Goal: Information Seeking & Learning: Check status

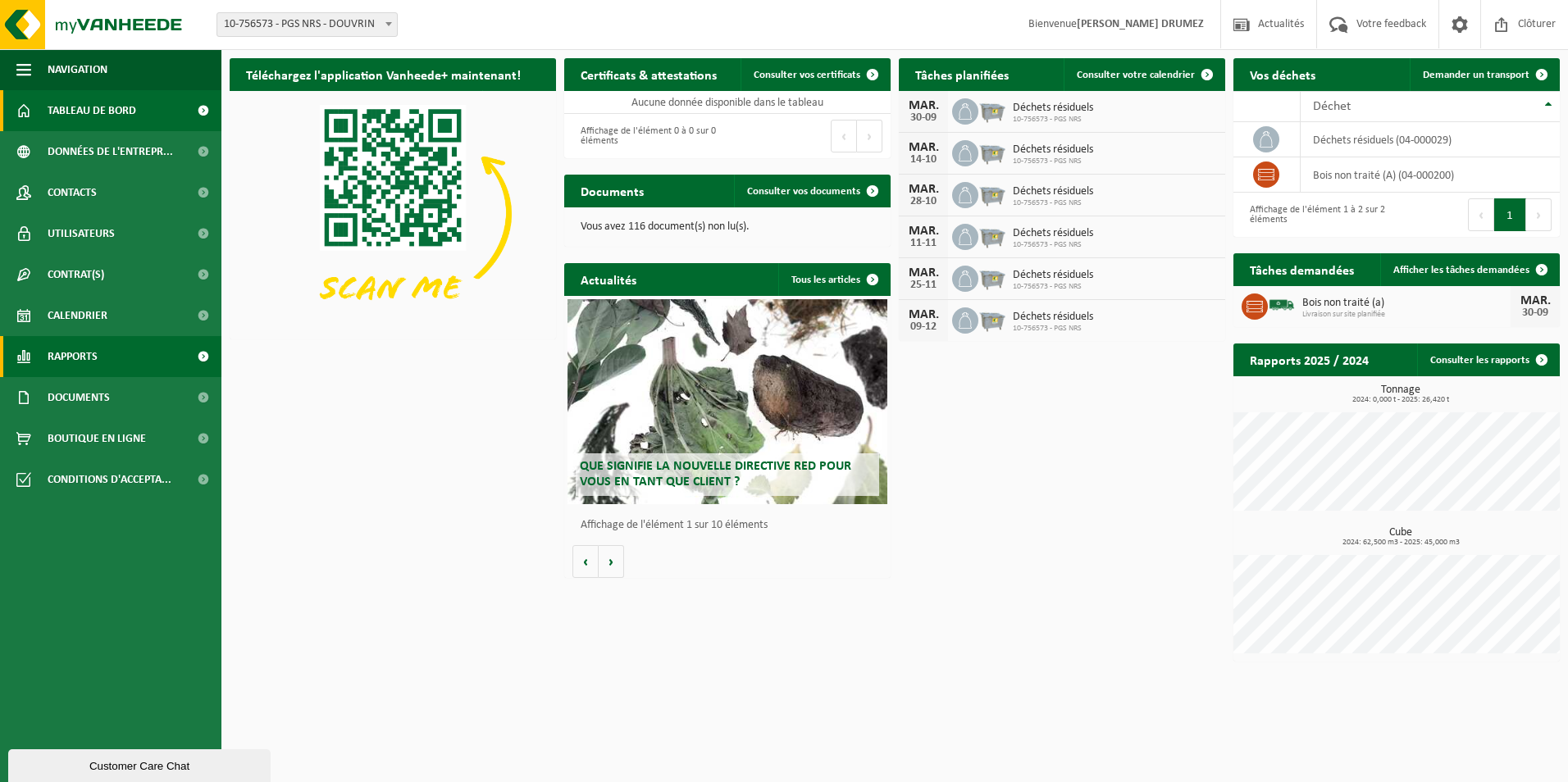
click at [87, 357] on span "Rapports" at bounding box center [73, 357] width 50 height 41
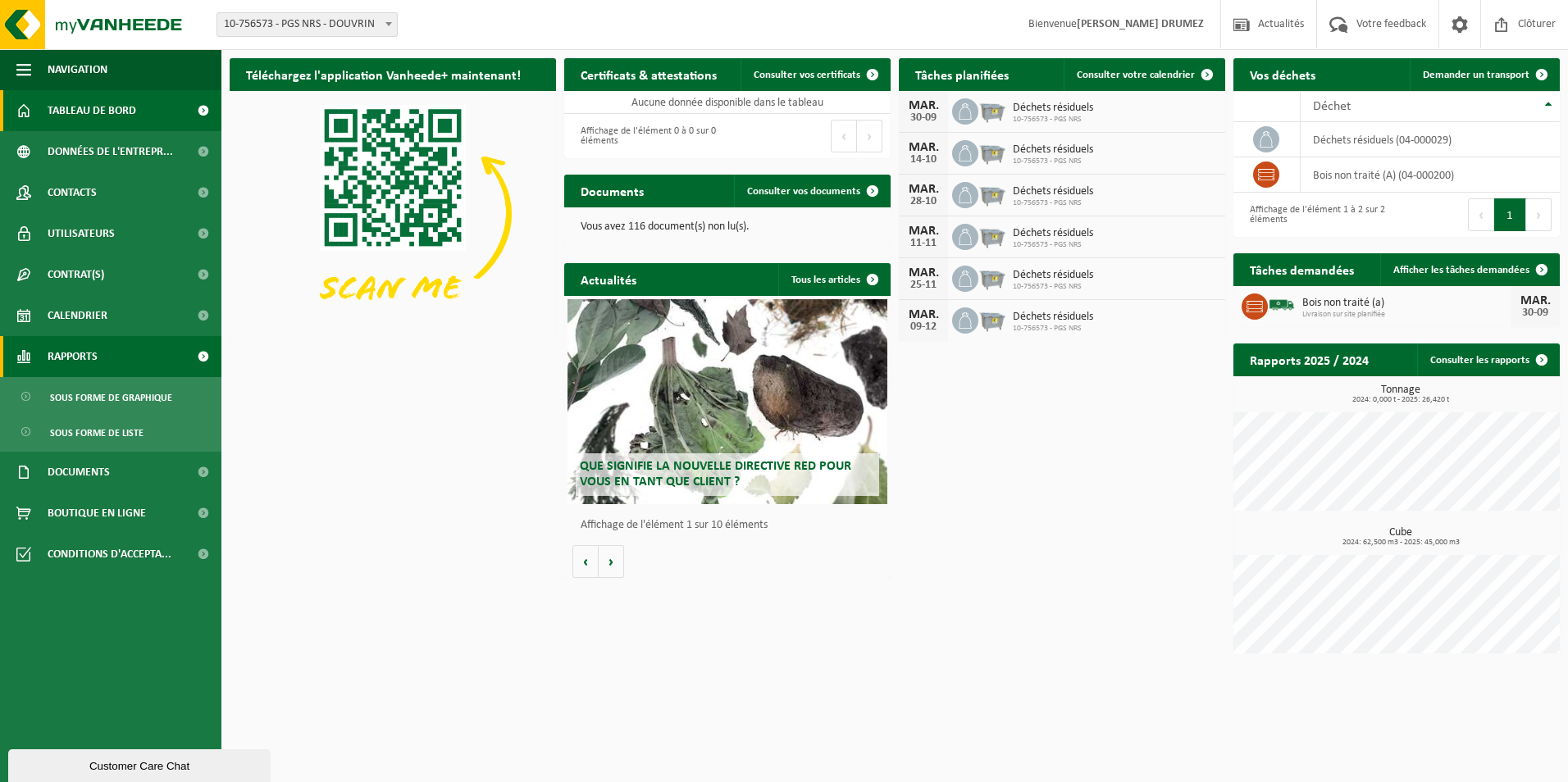
click at [67, 359] on span "Rapports" at bounding box center [73, 357] width 50 height 41
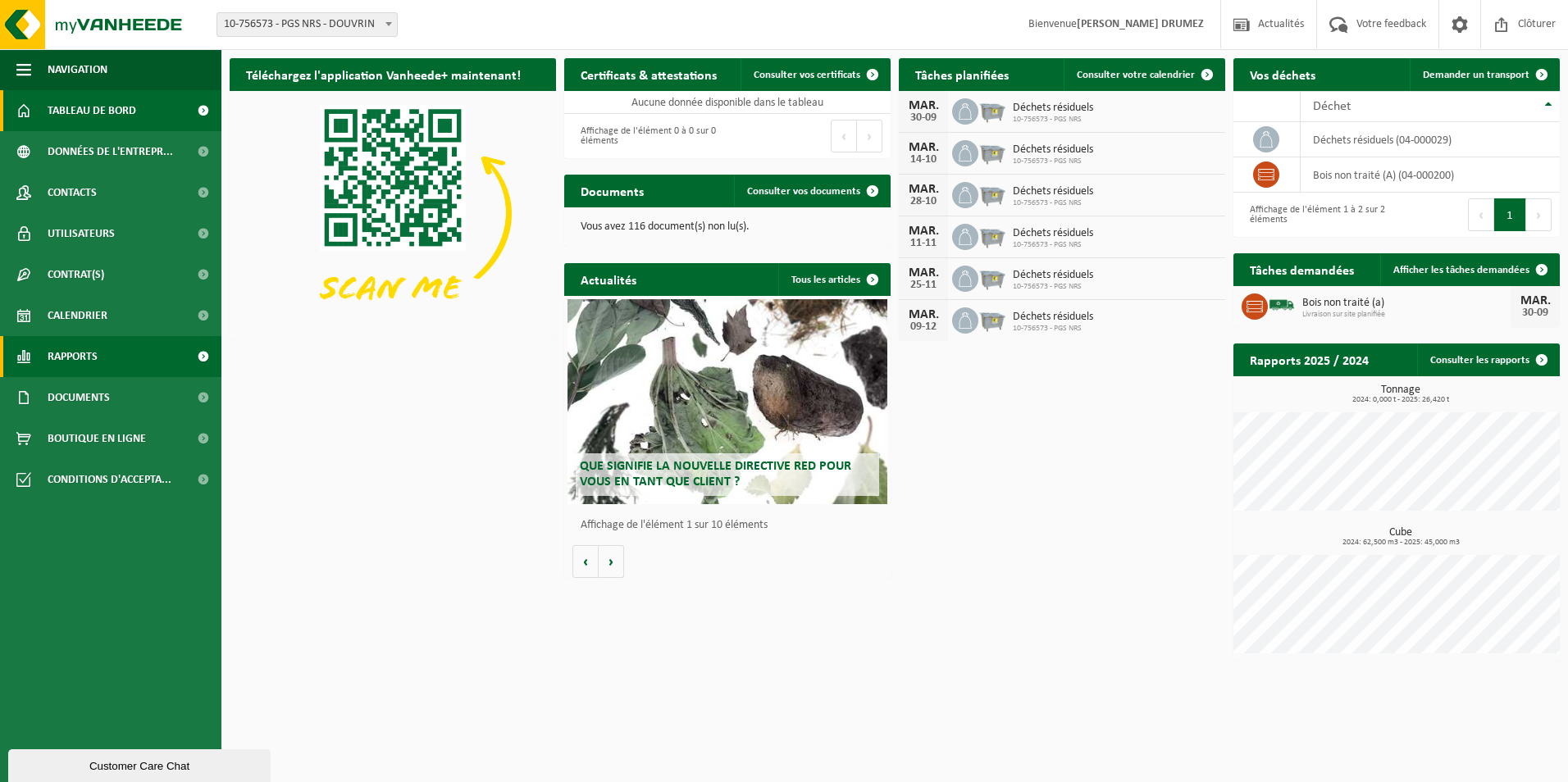
click at [87, 367] on span "Rapports" at bounding box center [73, 357] width 50 height 41
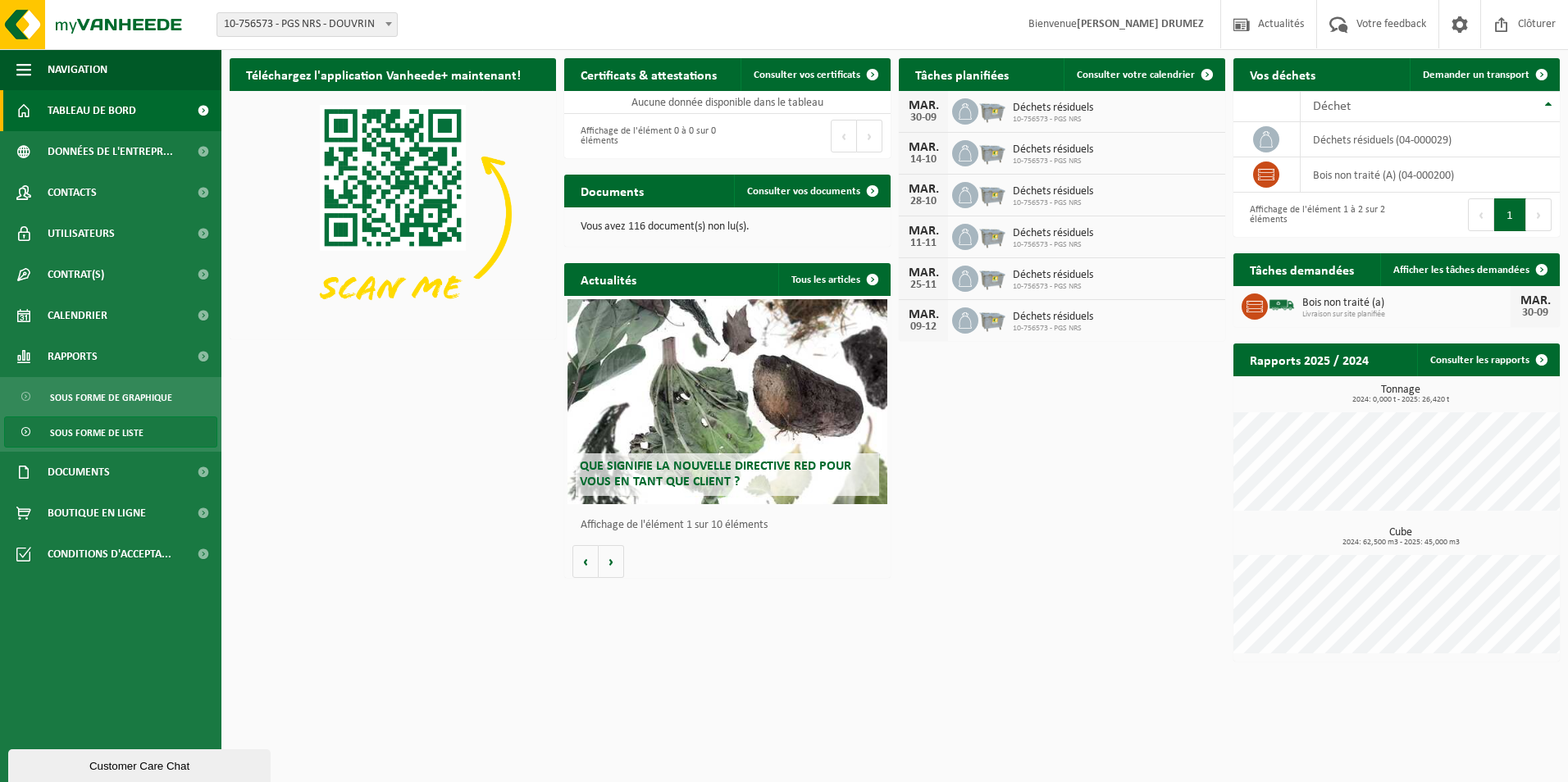
click at [123, 425] on span "Sous forme de liste" at bounding box center [97, 432] width 94 height 32
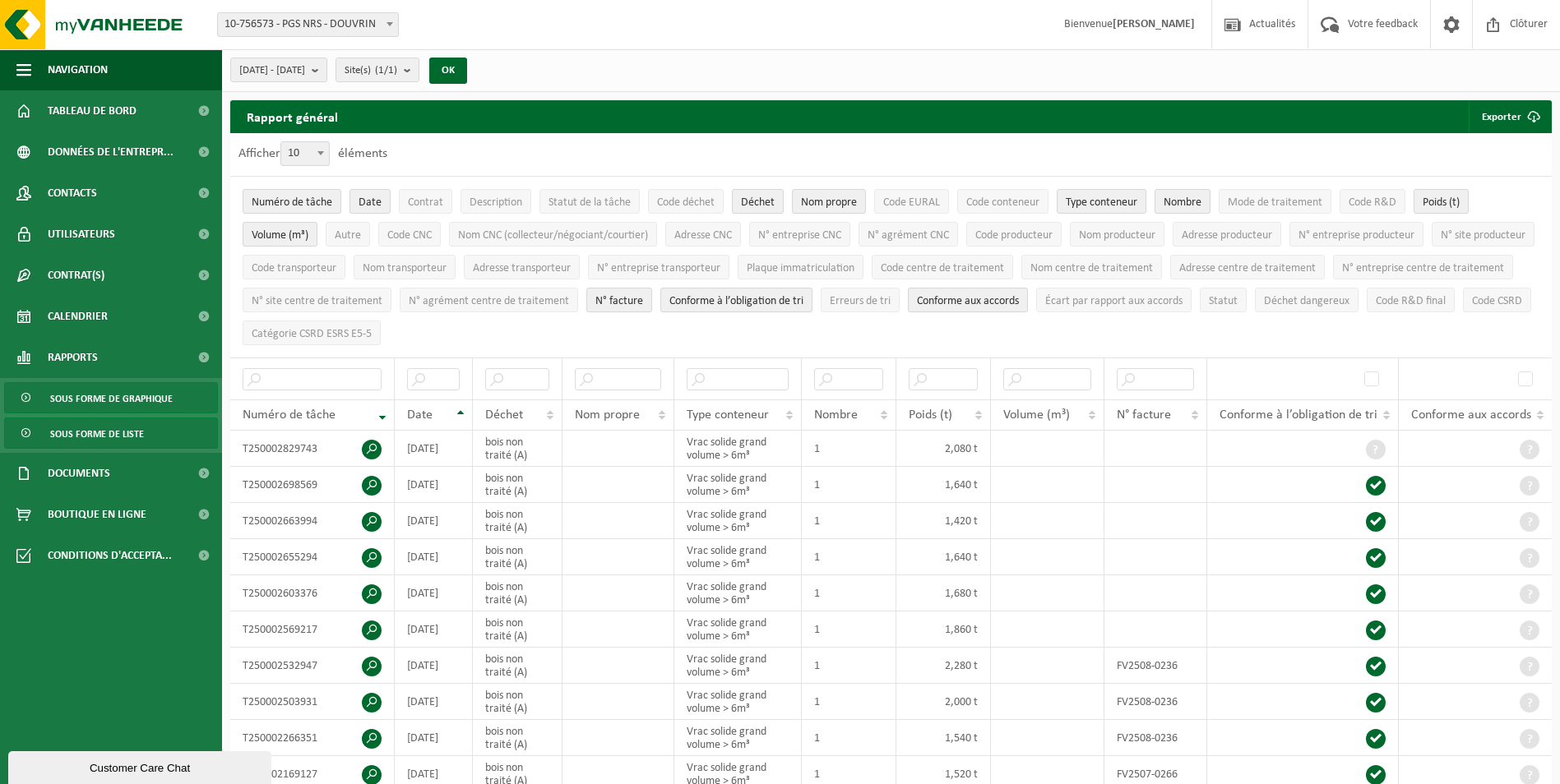
click at [145, 396] on span "Sous forme de graphique" at bounding box center [112, 398] width 123 height 32
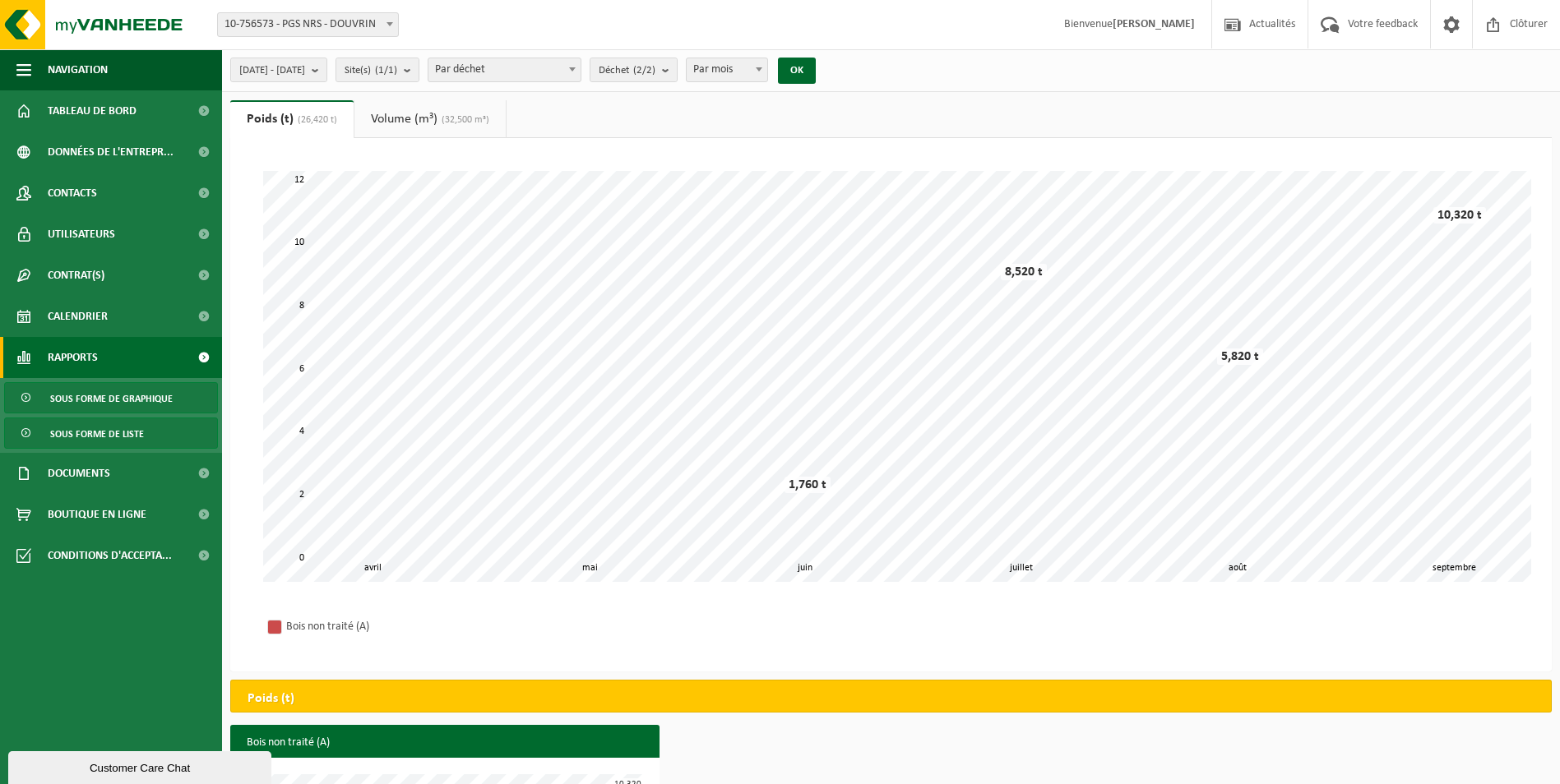
click at [136, 426] on span "Sous forme de liste" at bounding box center [98, 434] width 94 height 32
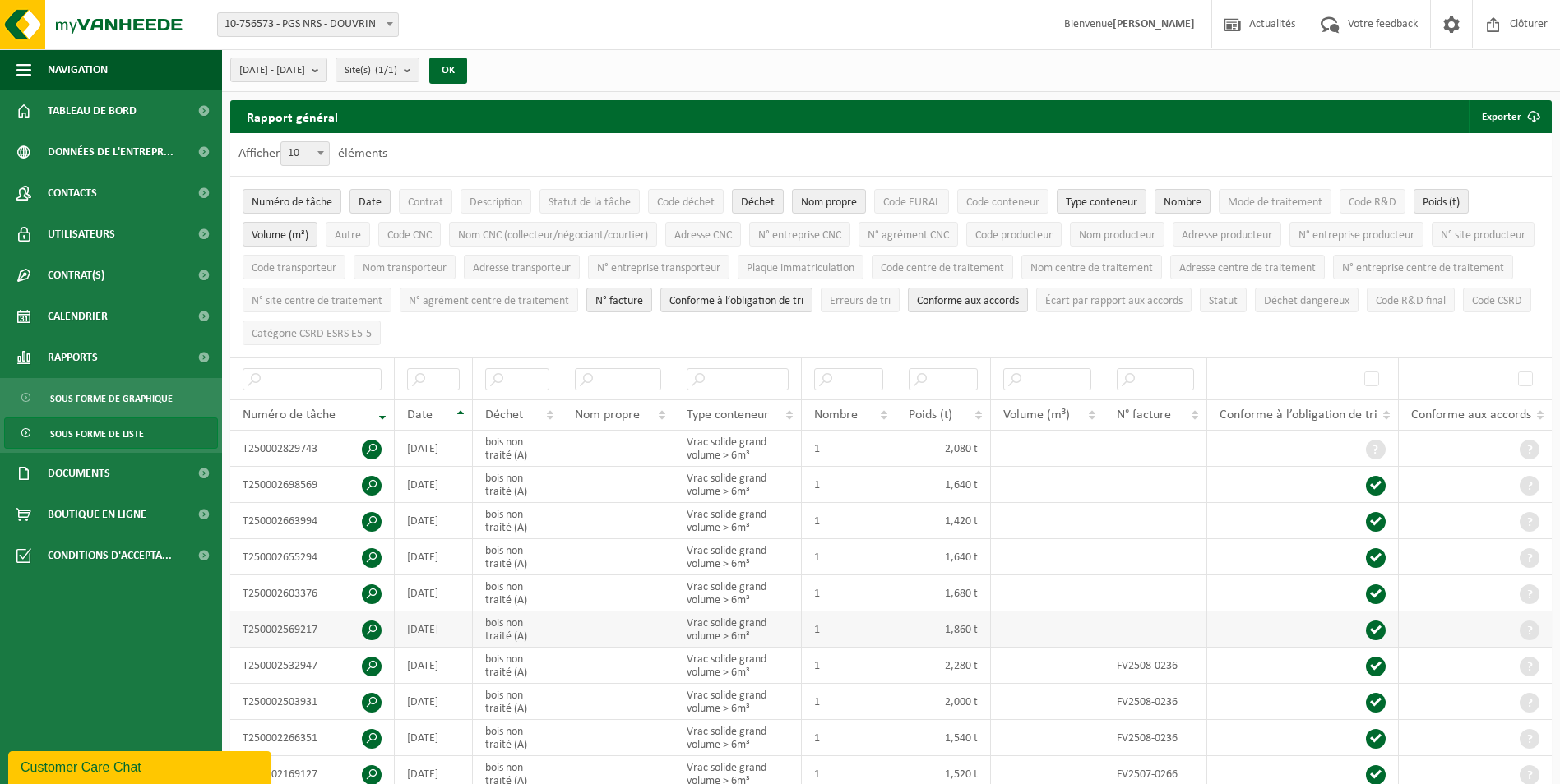
scroll to position [164, 0]
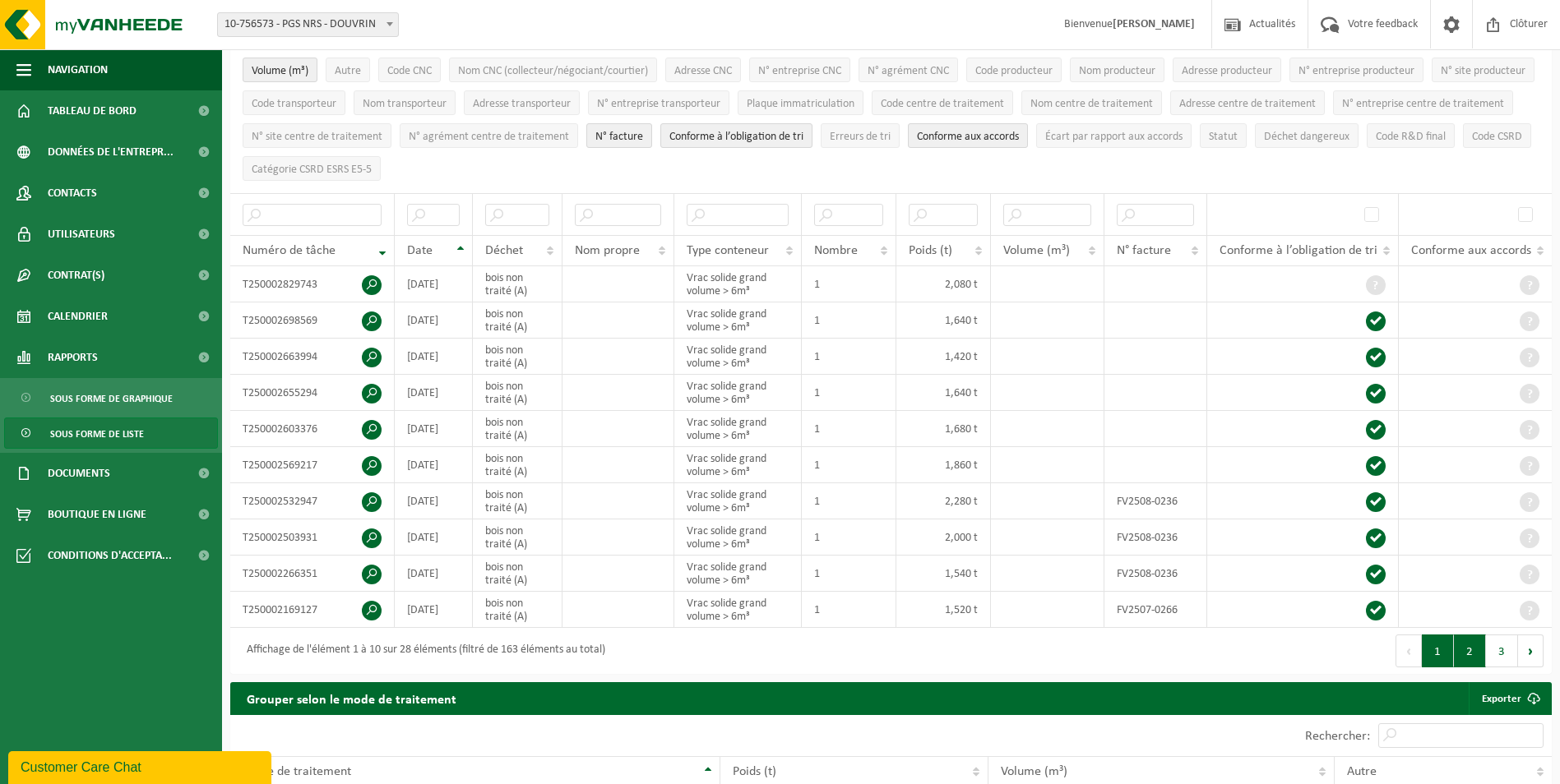
click at [1479, 656] on button "2" at bounding box center [1470, 651] width 33 height 33
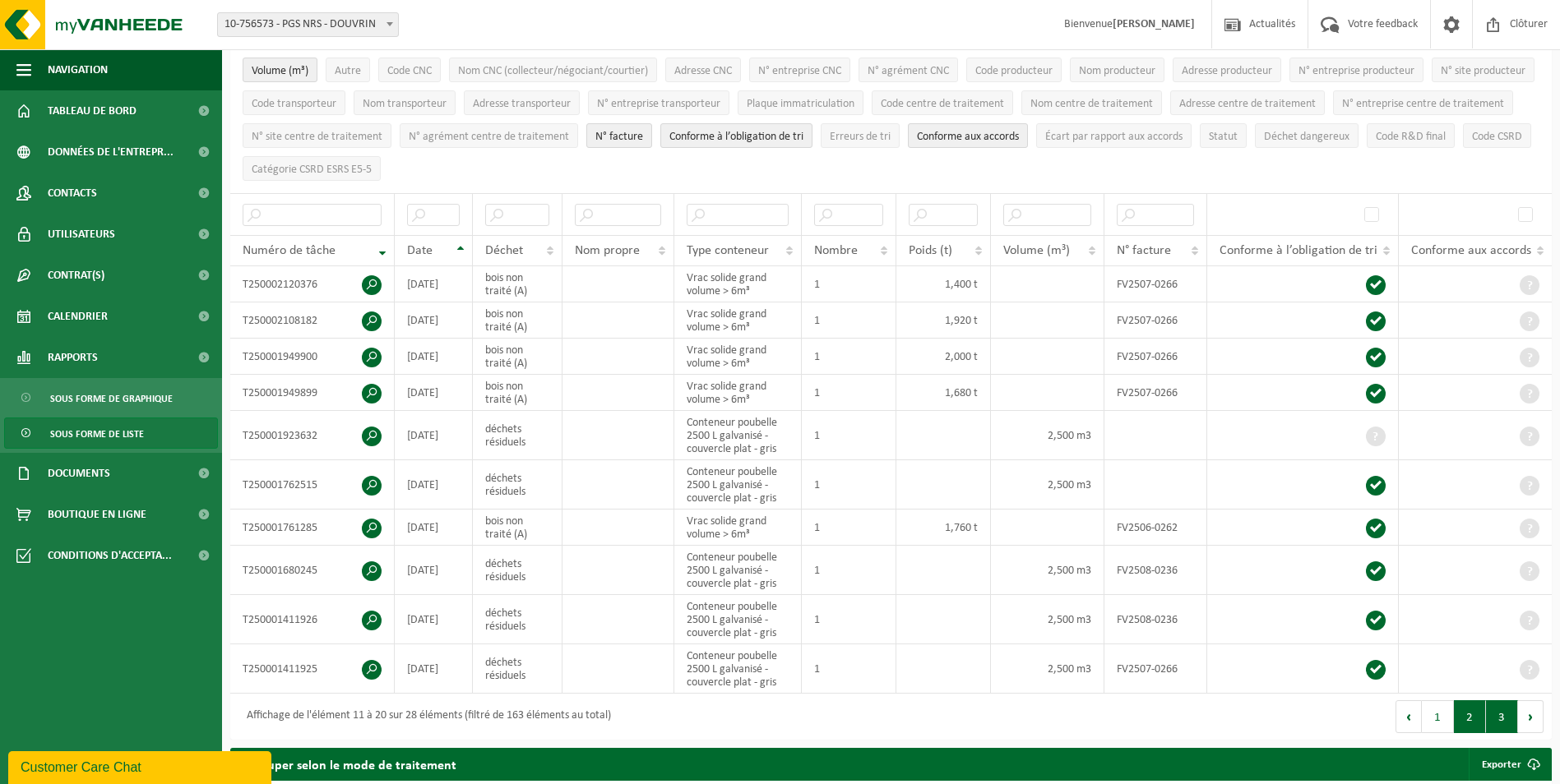
click at [1511, 714] on button "3" at bounding box center [1502, 717] width 33 height 33
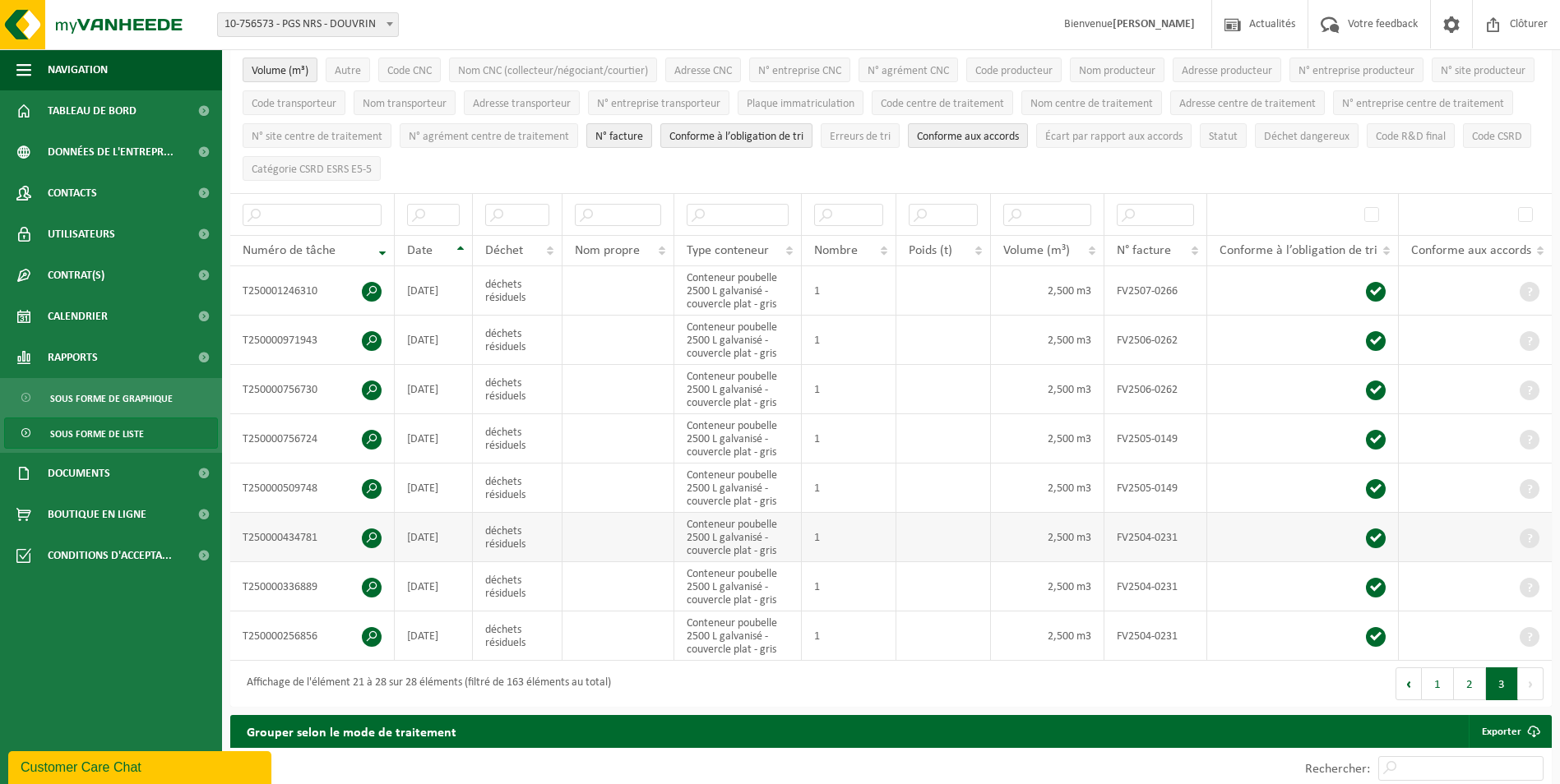
scroll to position [0, 0]
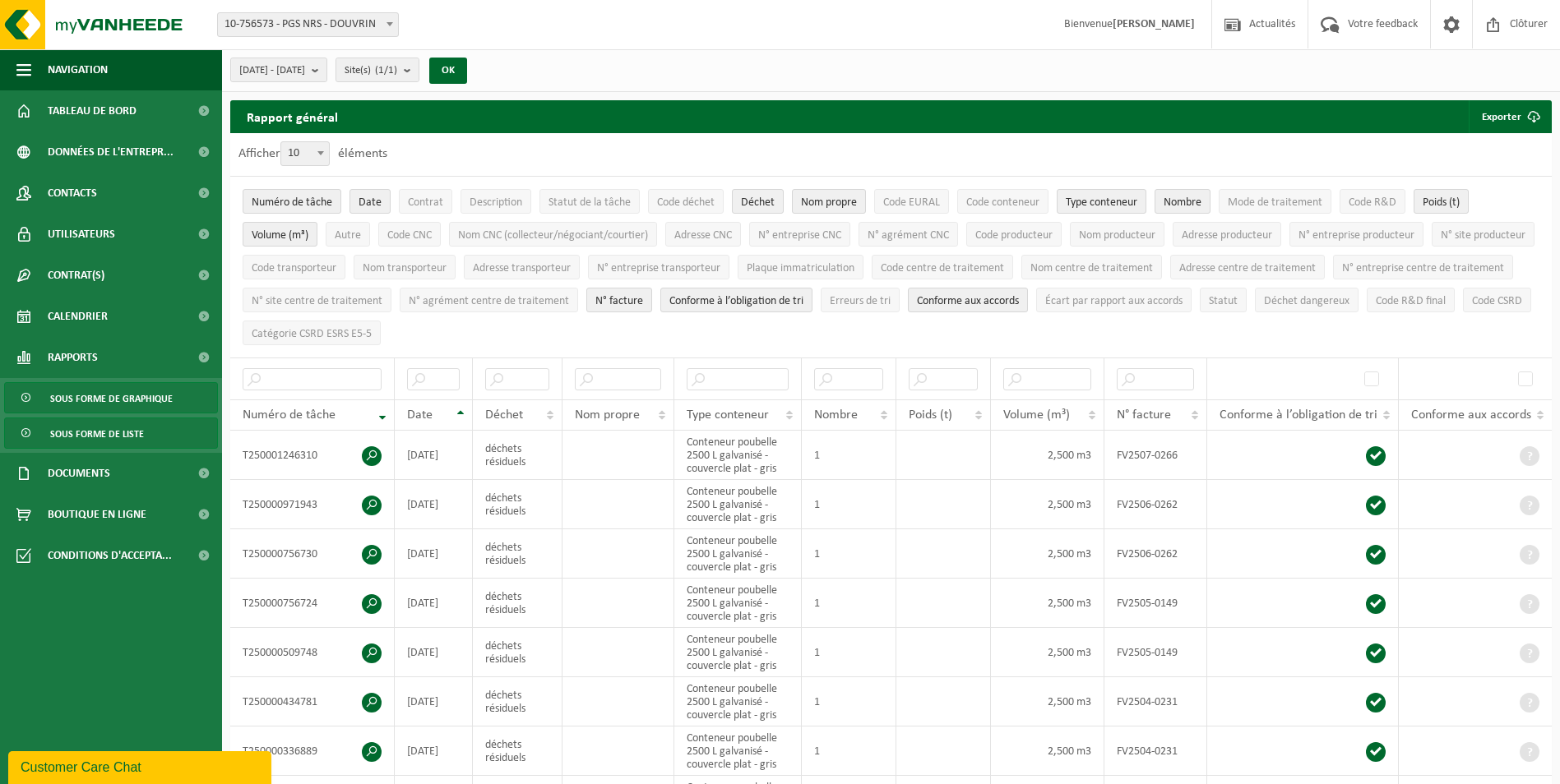
click at [117, 407] on span "Sous forme de graphique" at bounding box center [112, 398] width 123 height 32
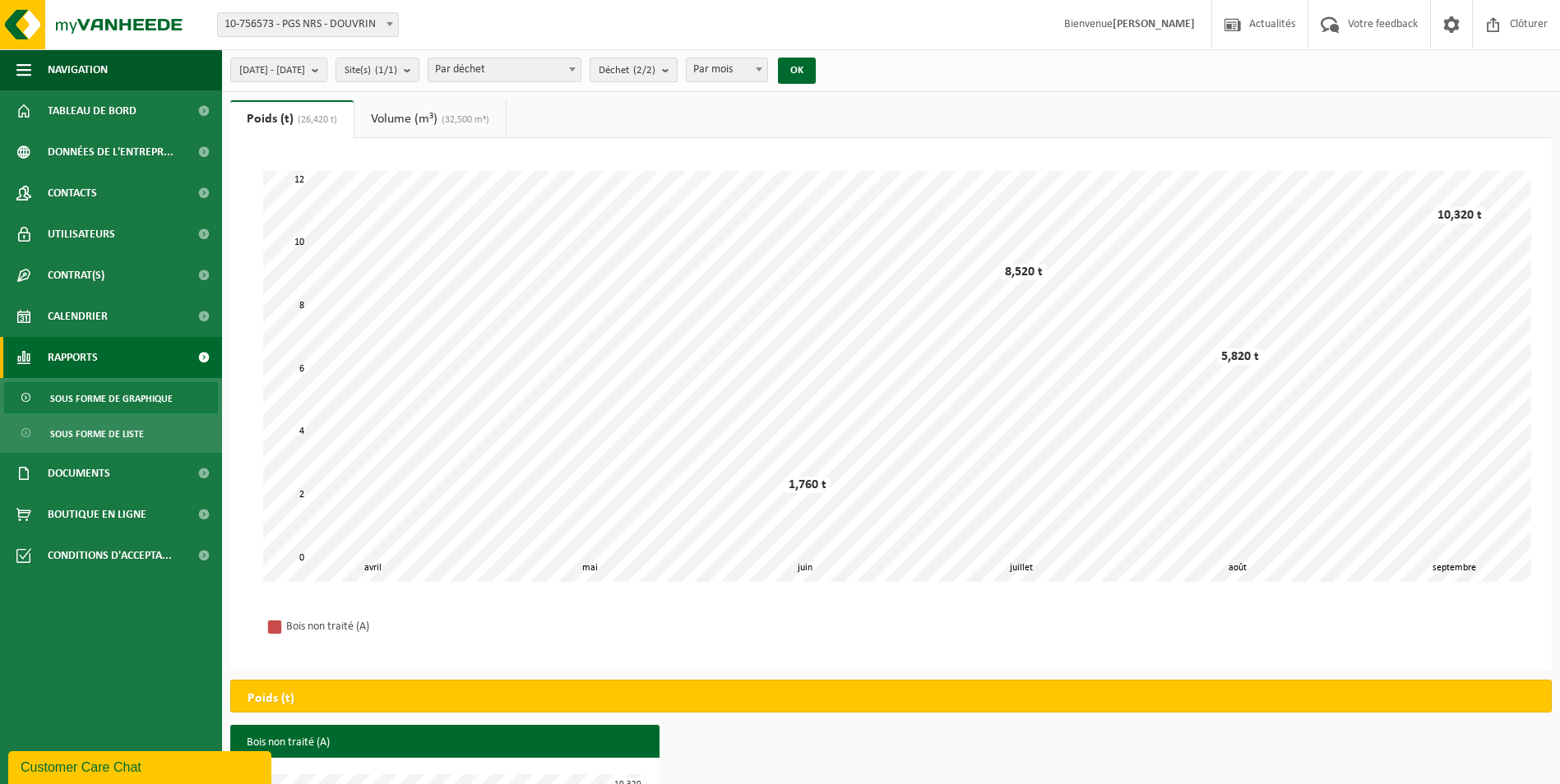
click at [677, 70] on b "submit" at bounding box center [669, 70] width 14 height 23
click at [738, 199] on label "Déchets Résiduels" at bounding box center [733, 197] width 272 height 24
click at [594, 185] on input "Déchets Résiduels" at bounding box center [593, 184] width 1 height 1
click at [720, 199] on label "Déchets Résiduels" at bounding box center [733, 197] width 272 height 24
click at [594, 185] on input "Déchets Résiduels" at bounding box center [593, 184] width 1 height 1
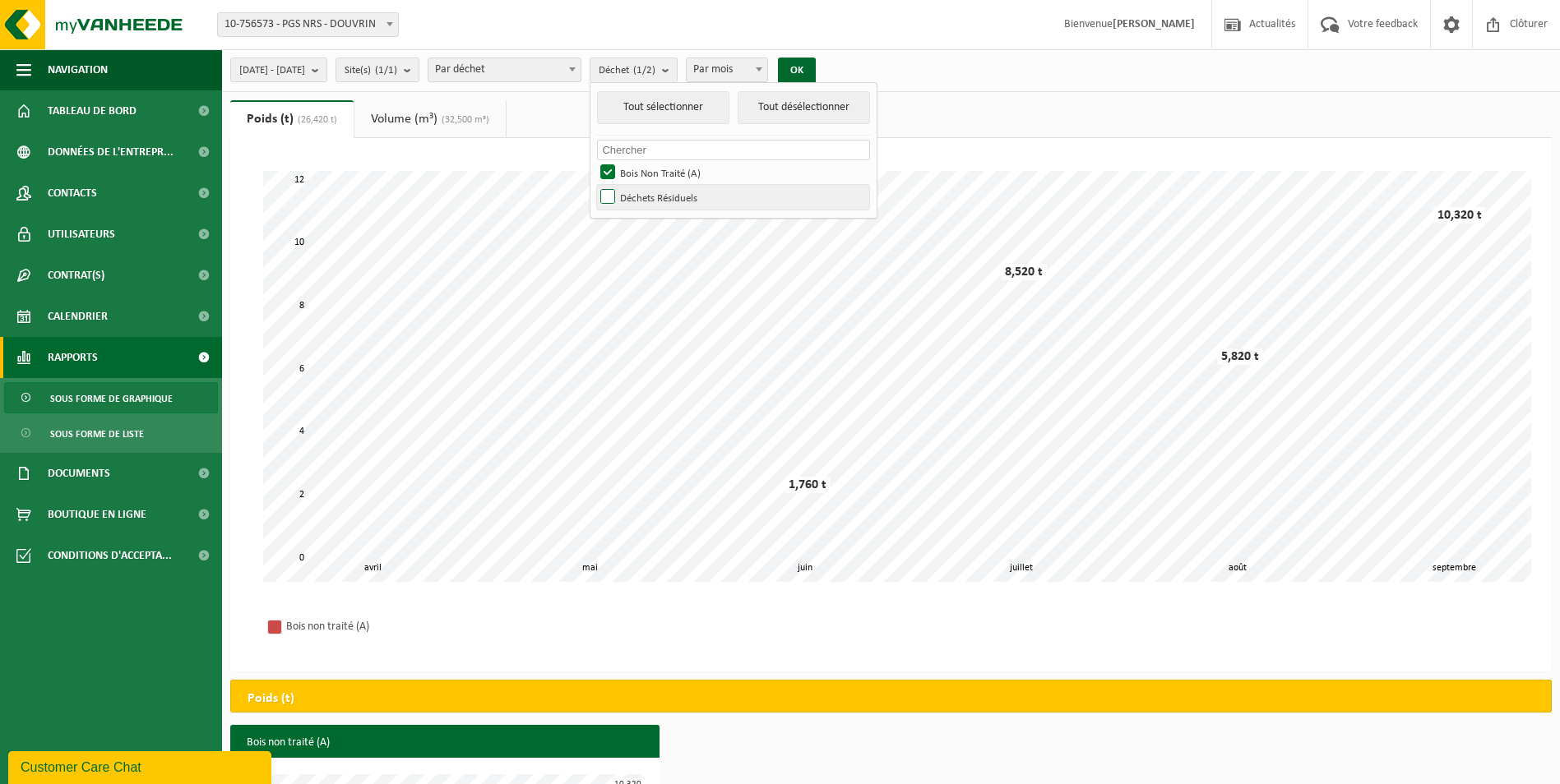
checkbox input "true"
click at [705, 173] on label "Bois Non Traité (A)" at bounding box center [733, 173] width 272 height 24
click at [594, 161] on input "Bois Non Traité (A)" at bounding box center [593, 160] width 1 height 1
click at [705, 173] on label "Bois Non Traité (A)" at bounding box center [733, 173] width 272 height 24
click at [594, 161] on input "Bois Non Traité (A)" at bounding box center [593, 160] width 1 height 1
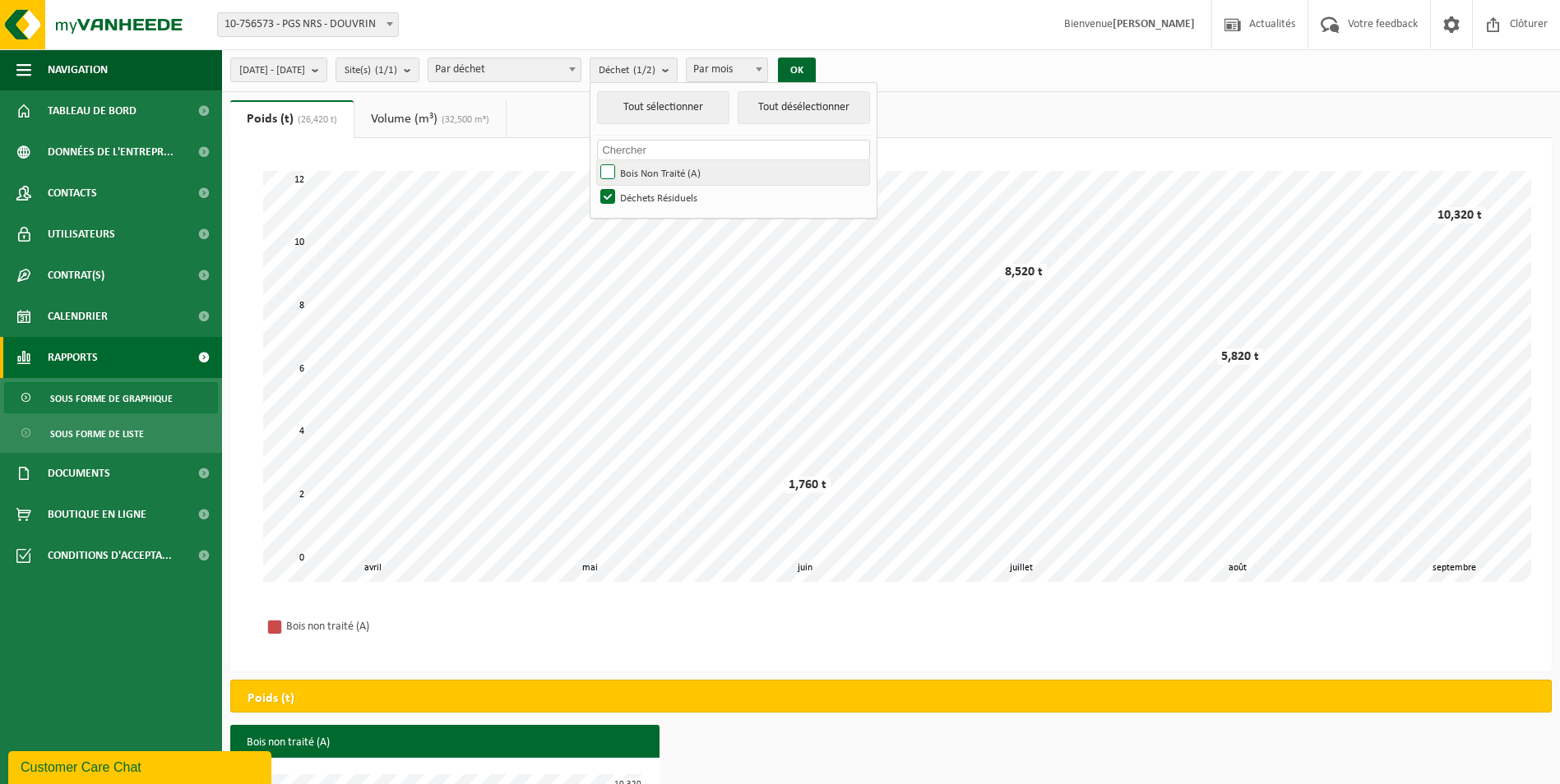
checkbox input "true"
click at [767, 70] on span "Par mois" at bounding box center [726, 70] width 80 height 23
click at [816, 73] on button "OK" at bounding box center [797, 70] width 38 height 26
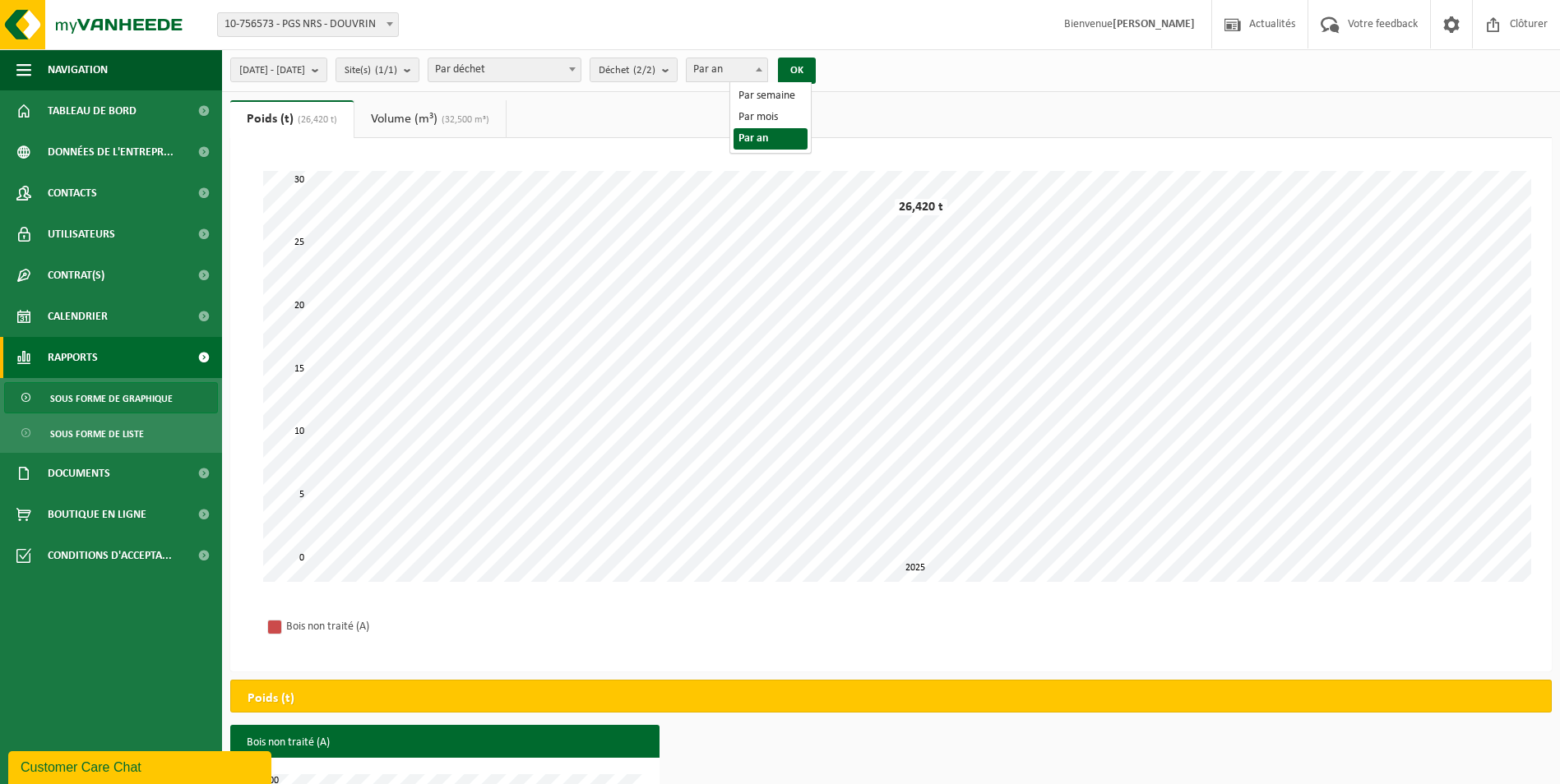
click at [767, 72] on span "Par an" at bounding box center [726, 70] width 80 height 23
select select "1"
click at [816, 67] on button "OK" at bounding box center [797, 70] width 38 height 26
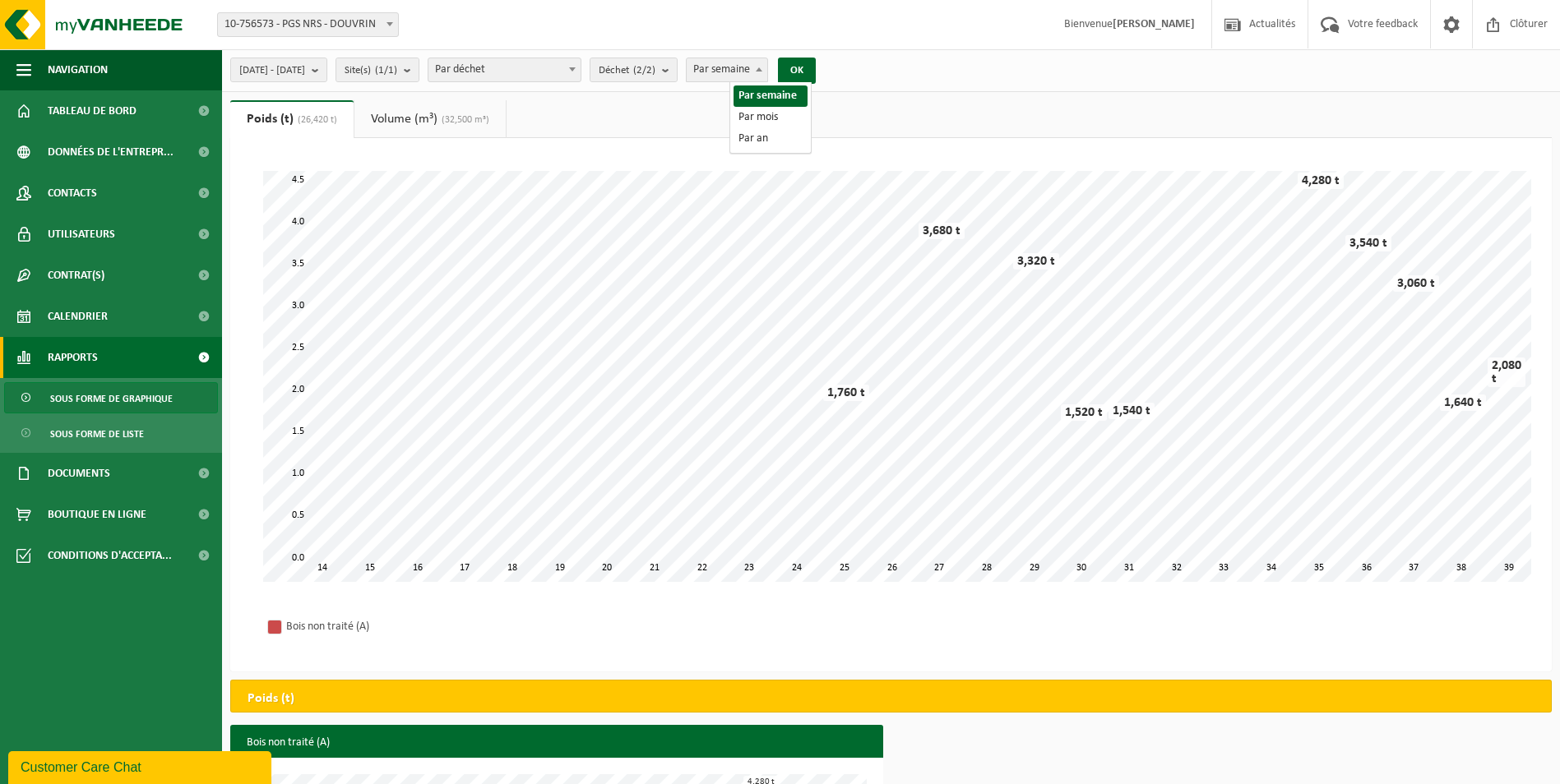
click at [767, 66] on span "Par semaine" at bounding box center [726, 70] width 80 height 23
click at [1116, 124] on ul "Poids (t) (26,420 t) Volume (m³) (32,500 m³)" at bounding box center [891, 119] width 1322 height 38
